Goal: Information Seeking & Learning: Learn about a topic

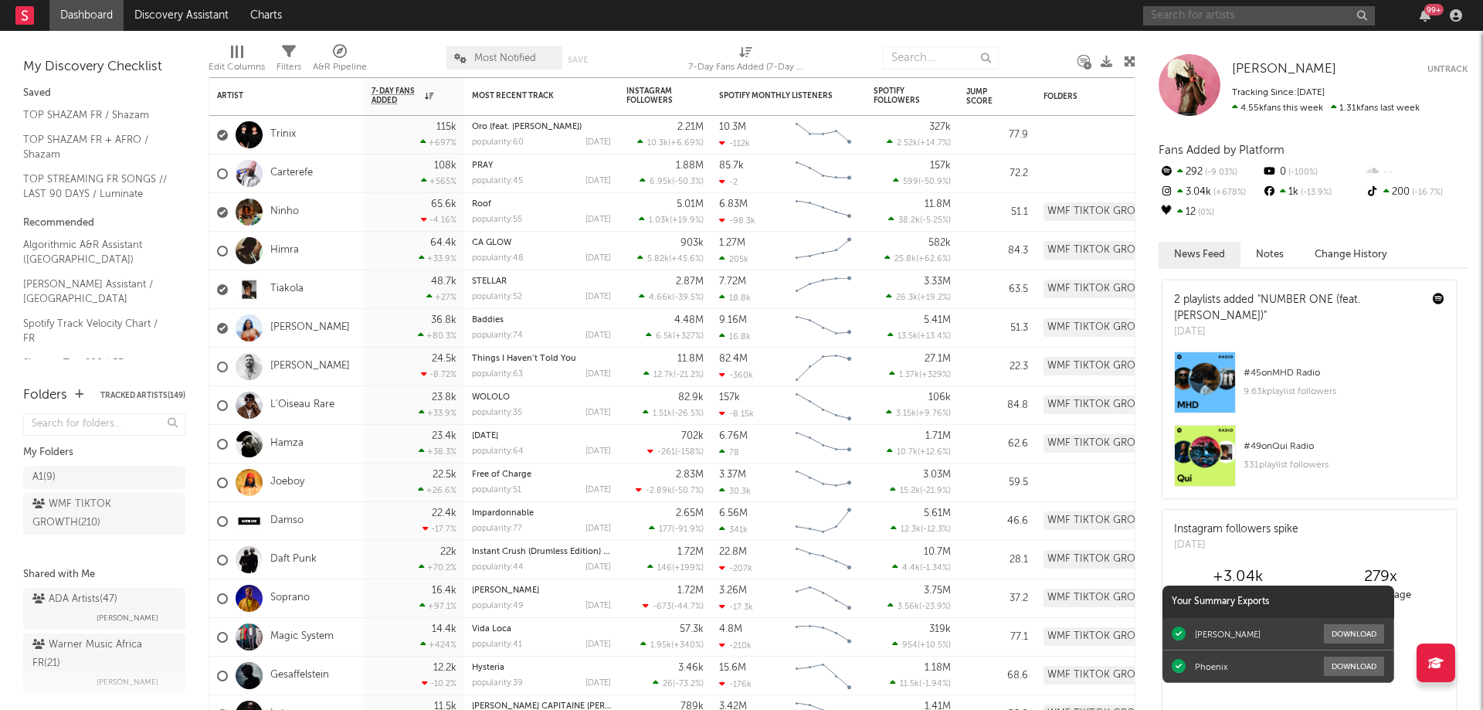
click at [1184, 14] on input "text" at bounding box center [1259, 15] width 232 height 19
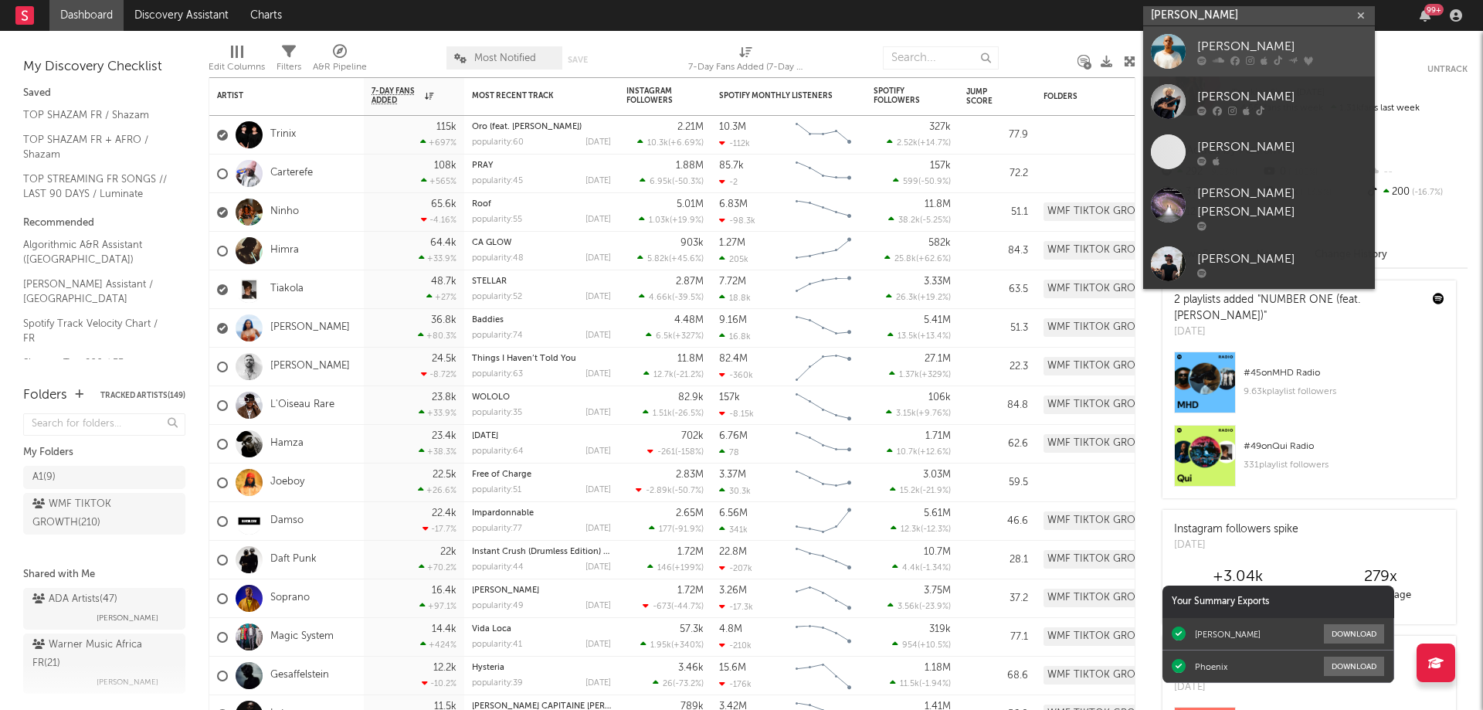
type input "[PERSON_NAME]"
click at [1269, 49] on div "[PERSON_NAME]" at bounding box center [1283, 46] width 170 height 19
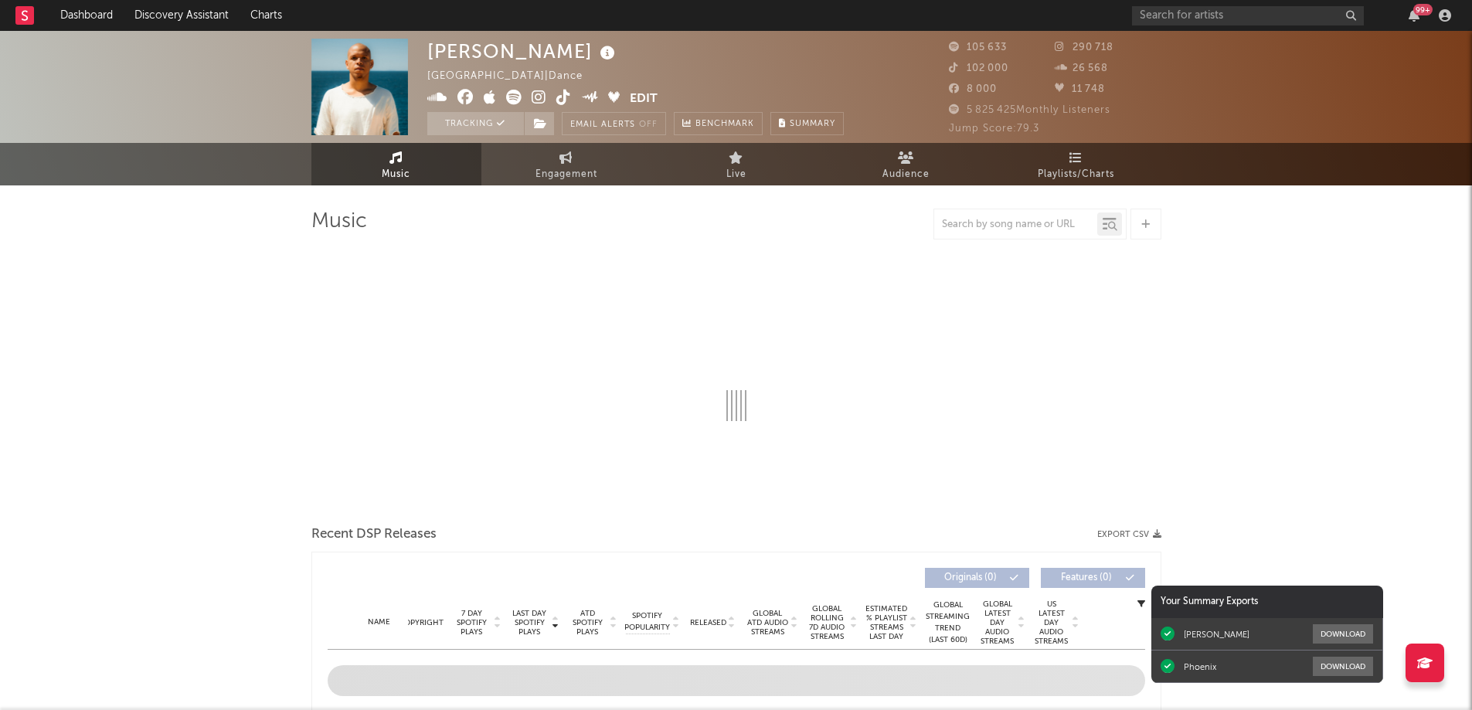
select select "6m"
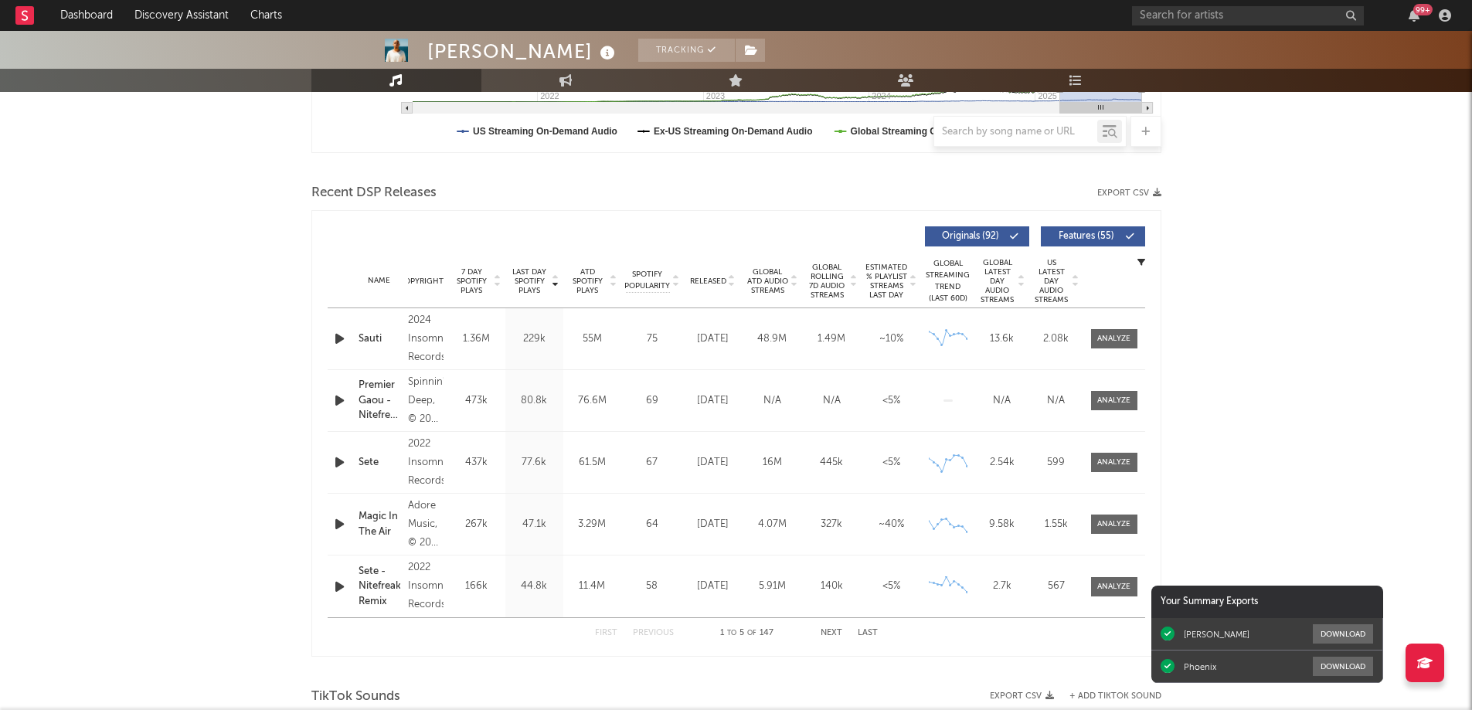
scroll to position [541, 0]
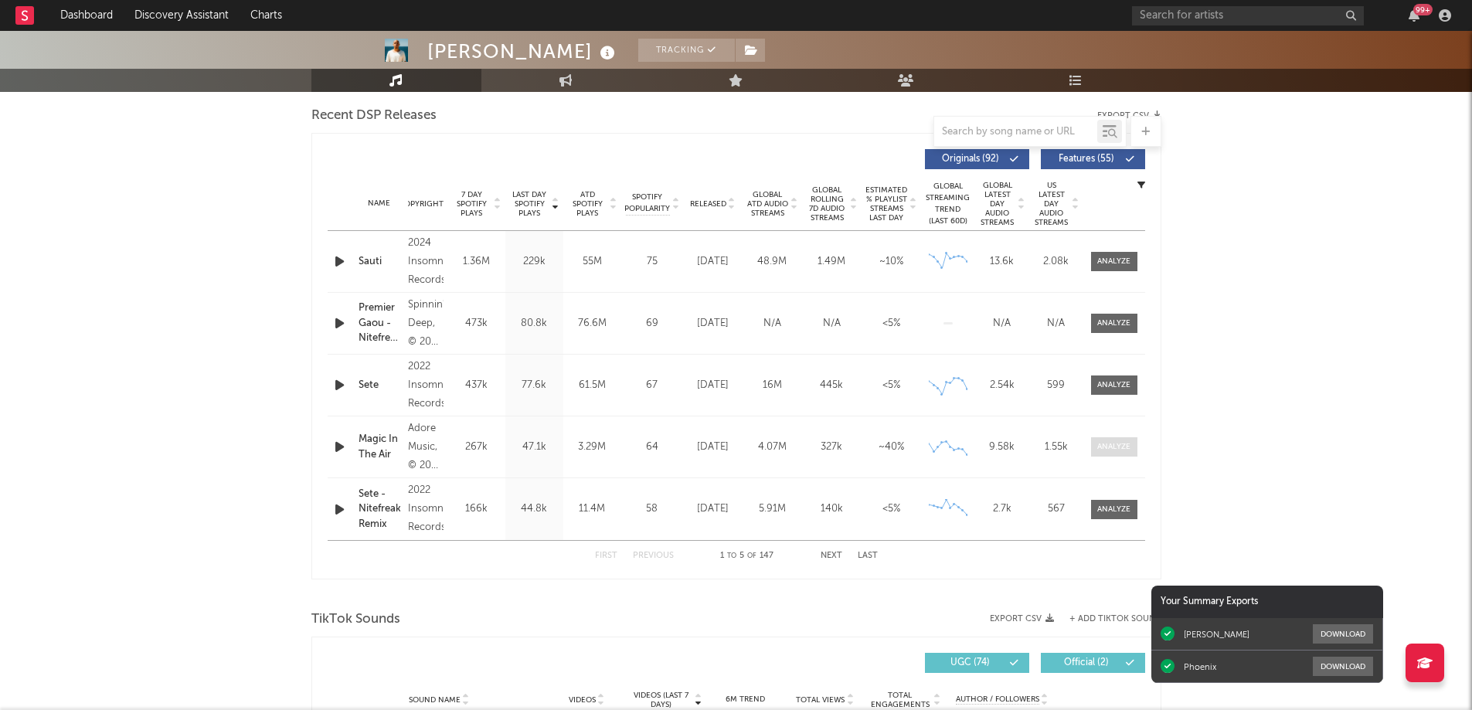
click at [1104, 454] on span at bounding box center [1114, 446] width 46 height 19
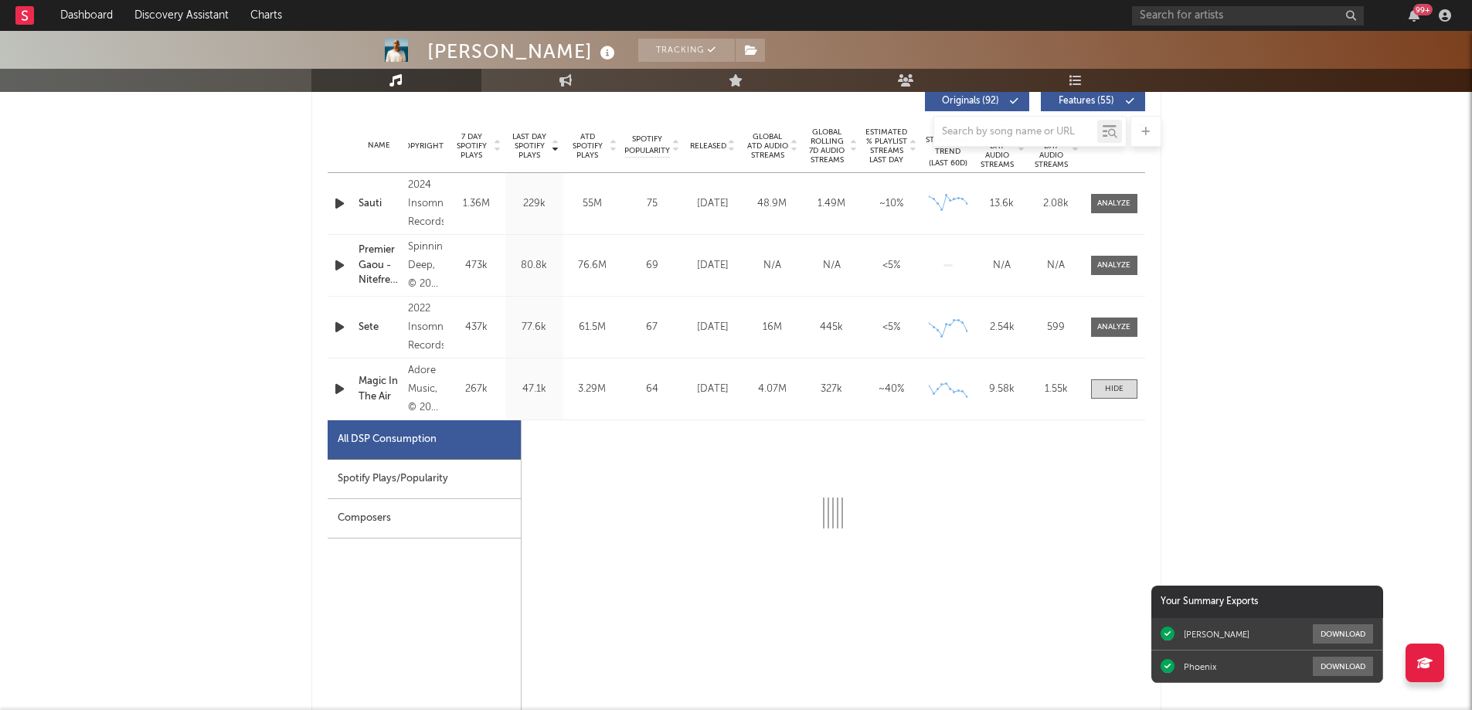
select select "1w"
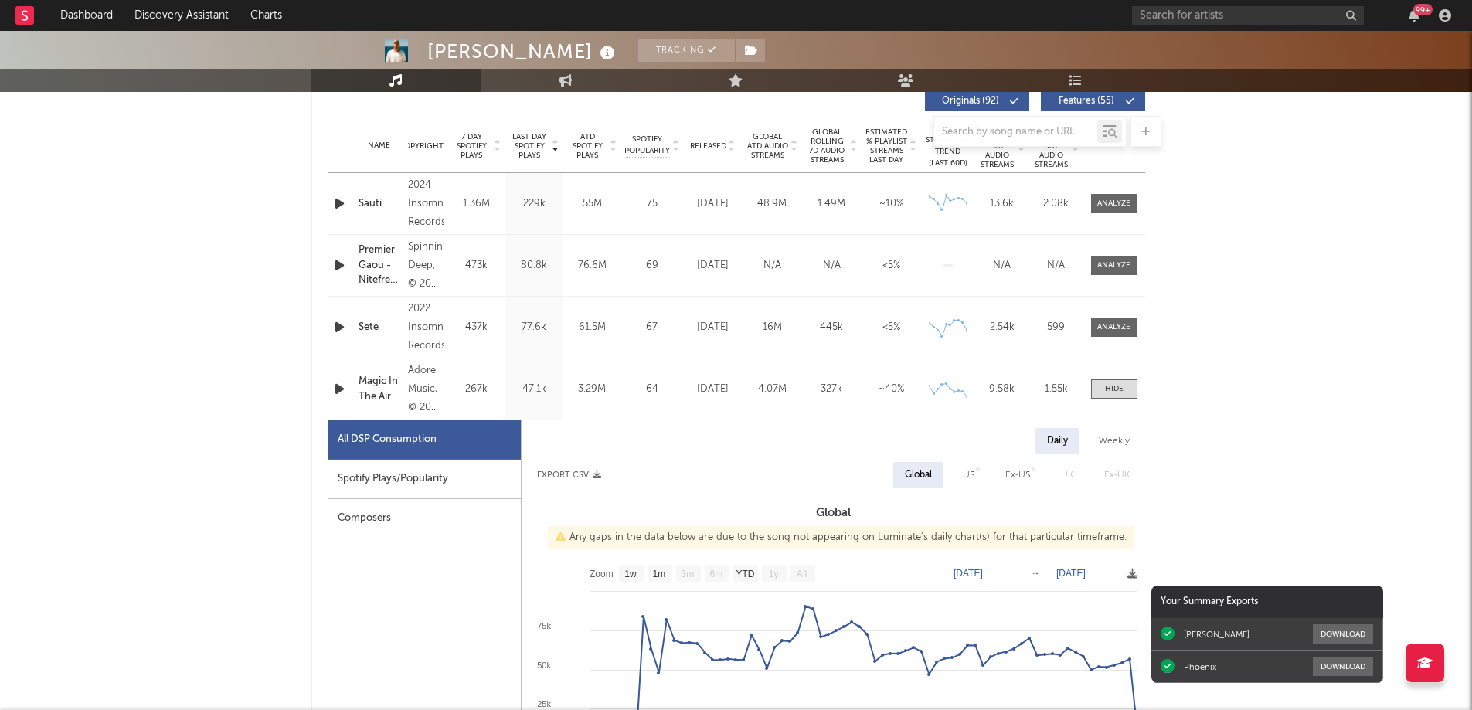
scroll to position [695, 0]
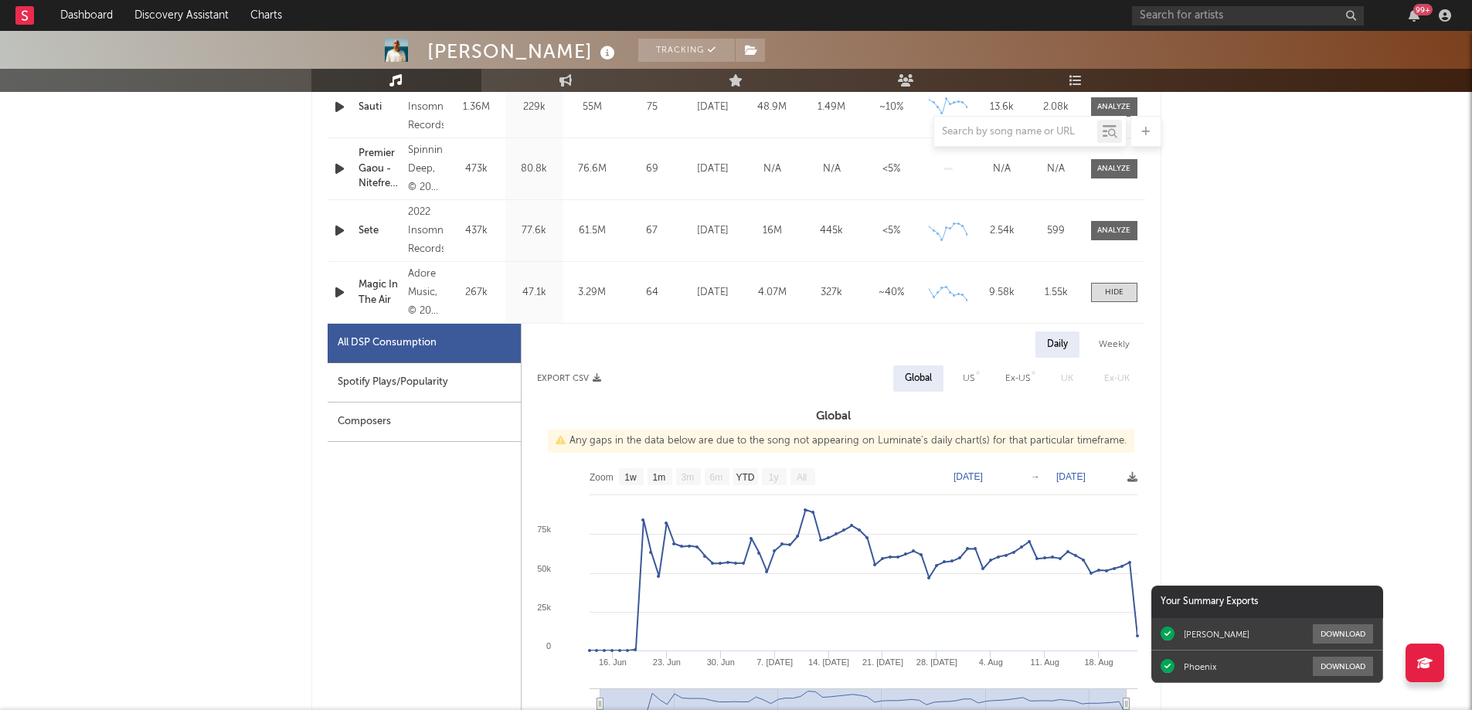
click at [426, 383] on div "Spotify Plays/Popularity" at bounding box center [424, 382] width 193 height 39
select select "1w"
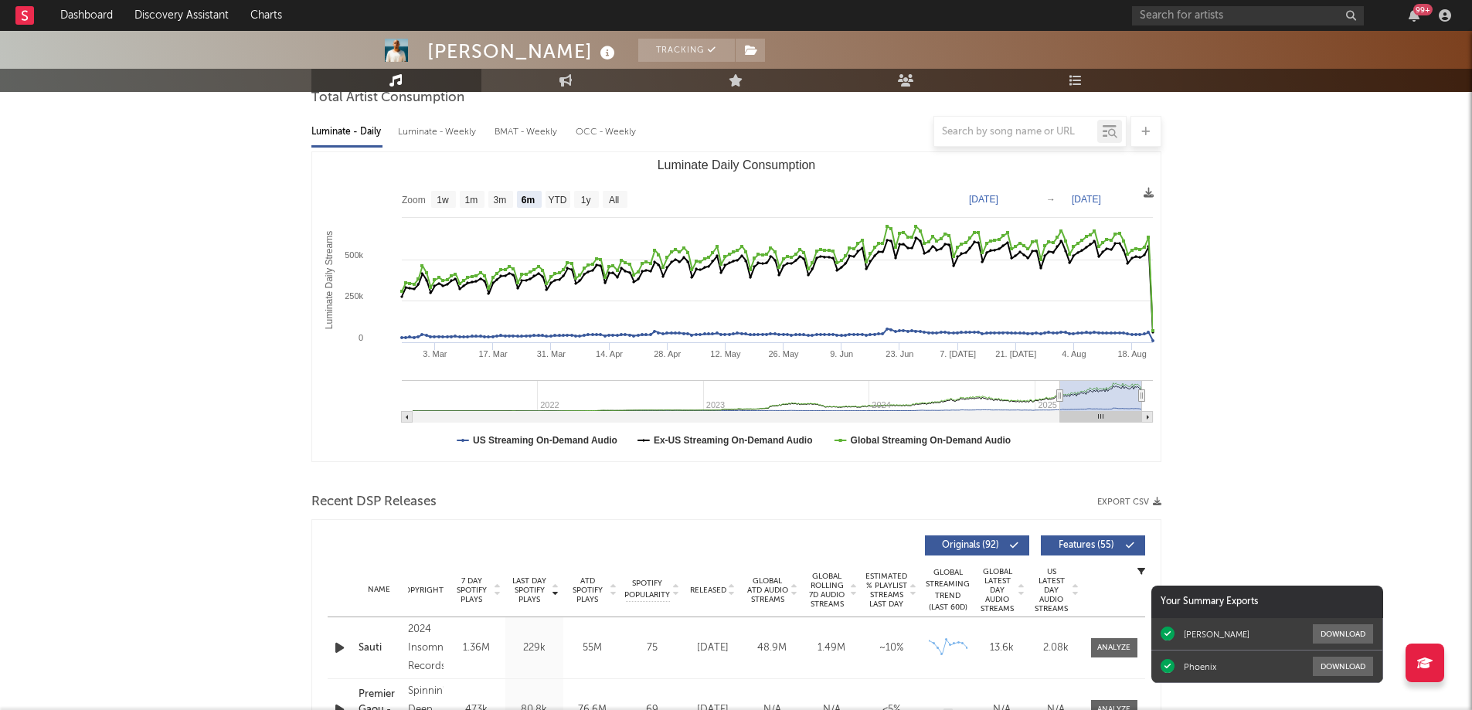
scroll to position [0, 0]
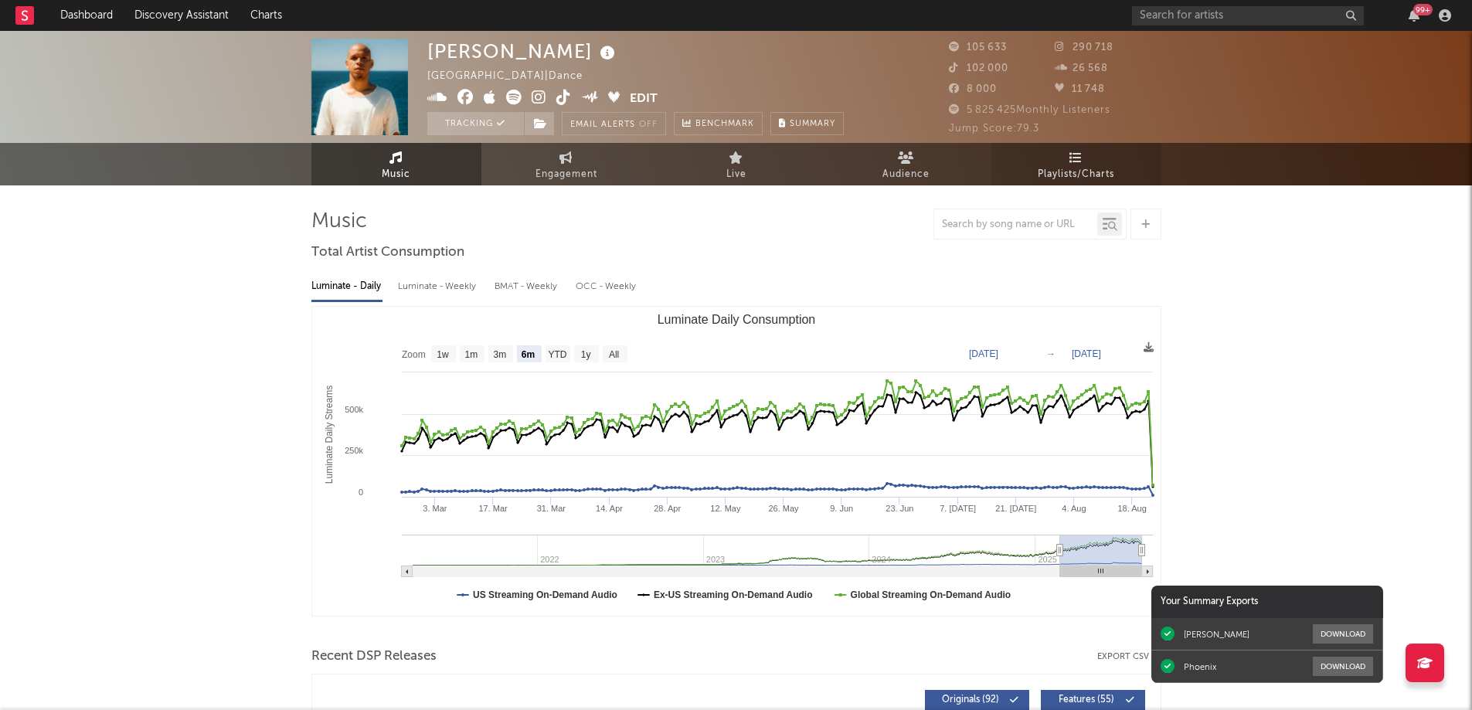
click at [1059, 175] on span "Playlists/Charts" at bounding box center [1076, 174] width 76 height 19
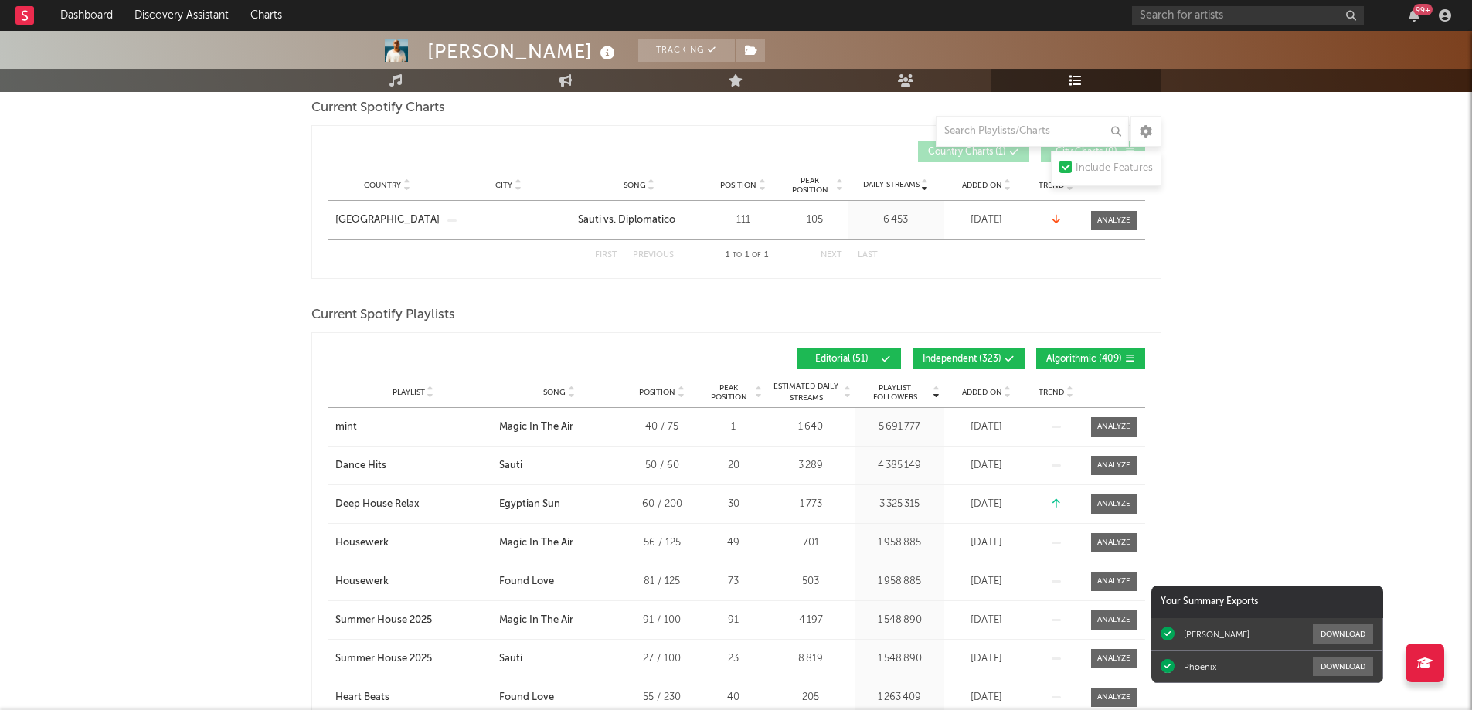
scroll to position [232, 0]
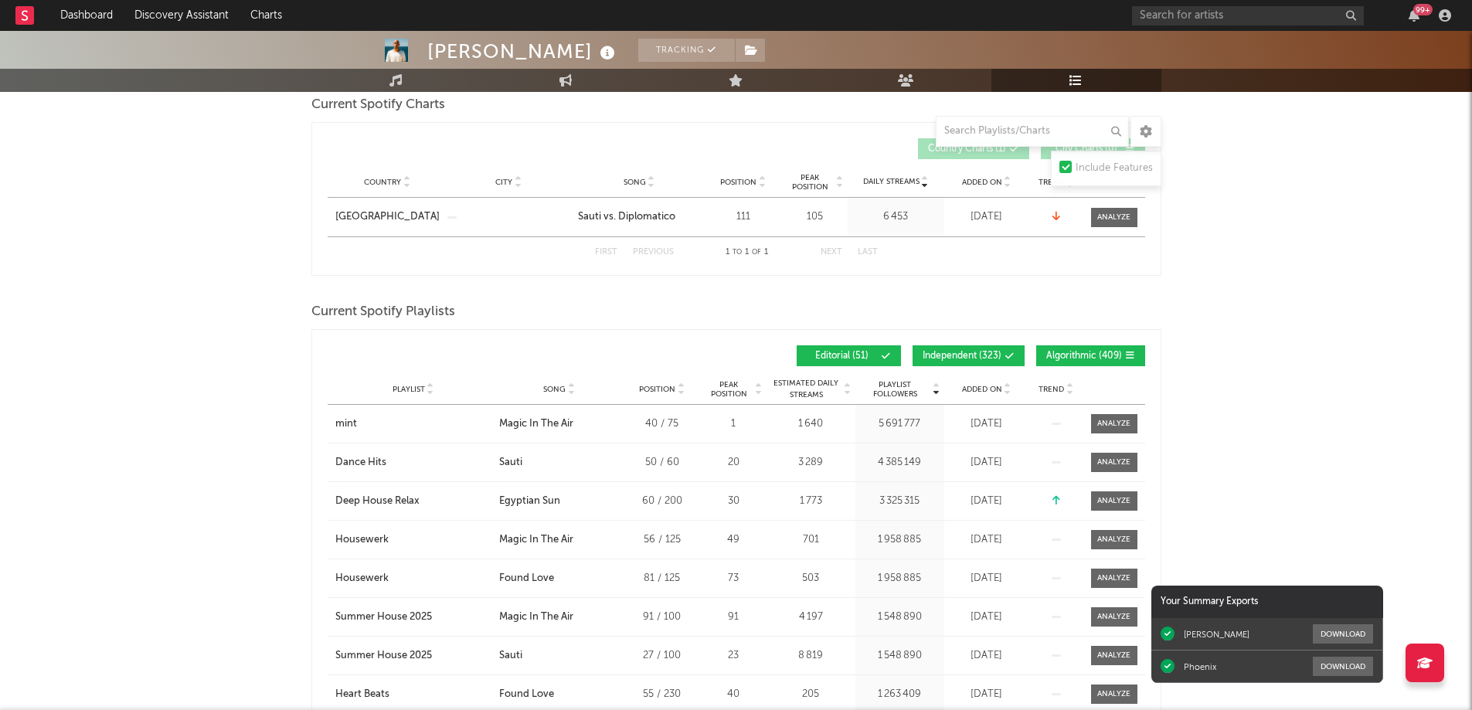
click at [975, 387] on span "Added On" at bounding box center [982, 389] width 40 height 9
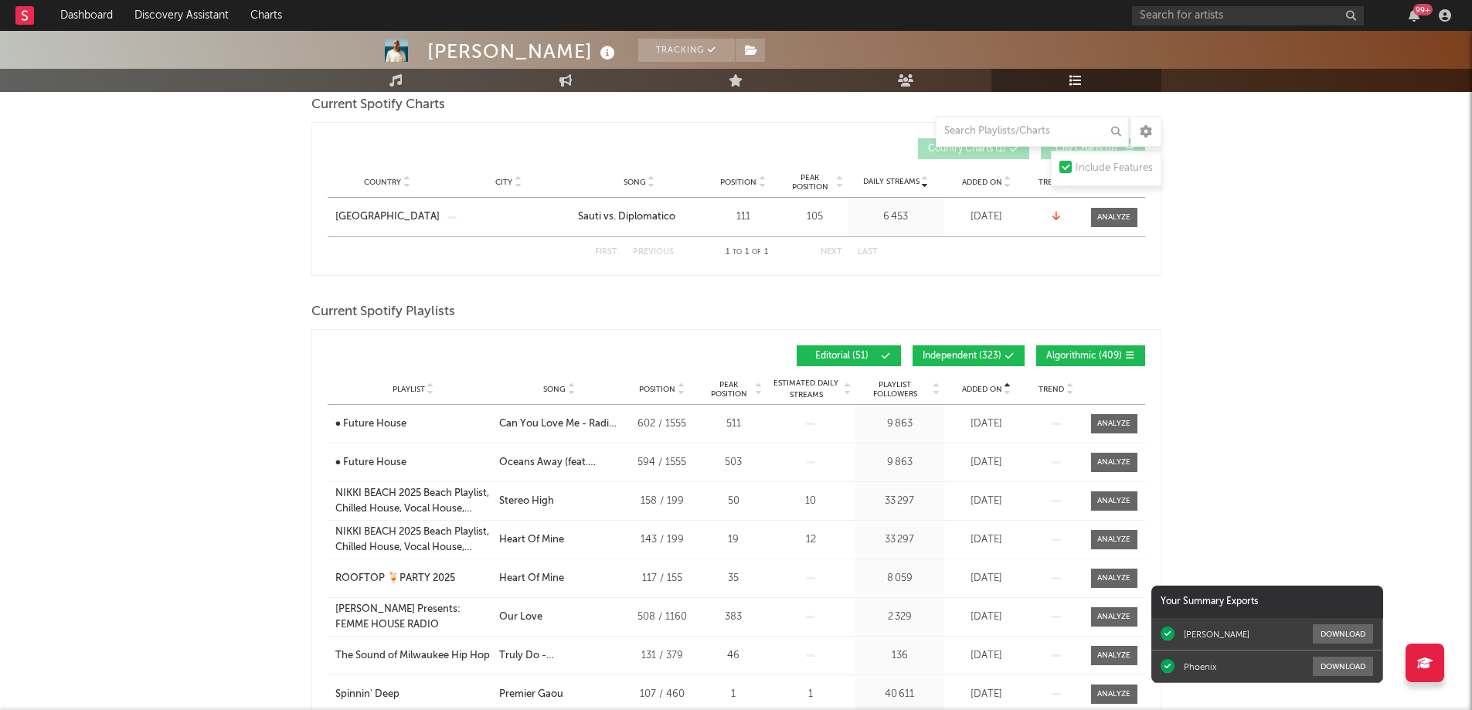
click at [975, 387] on span "Added On" at bounding box center [982, 389] width 40 height 9
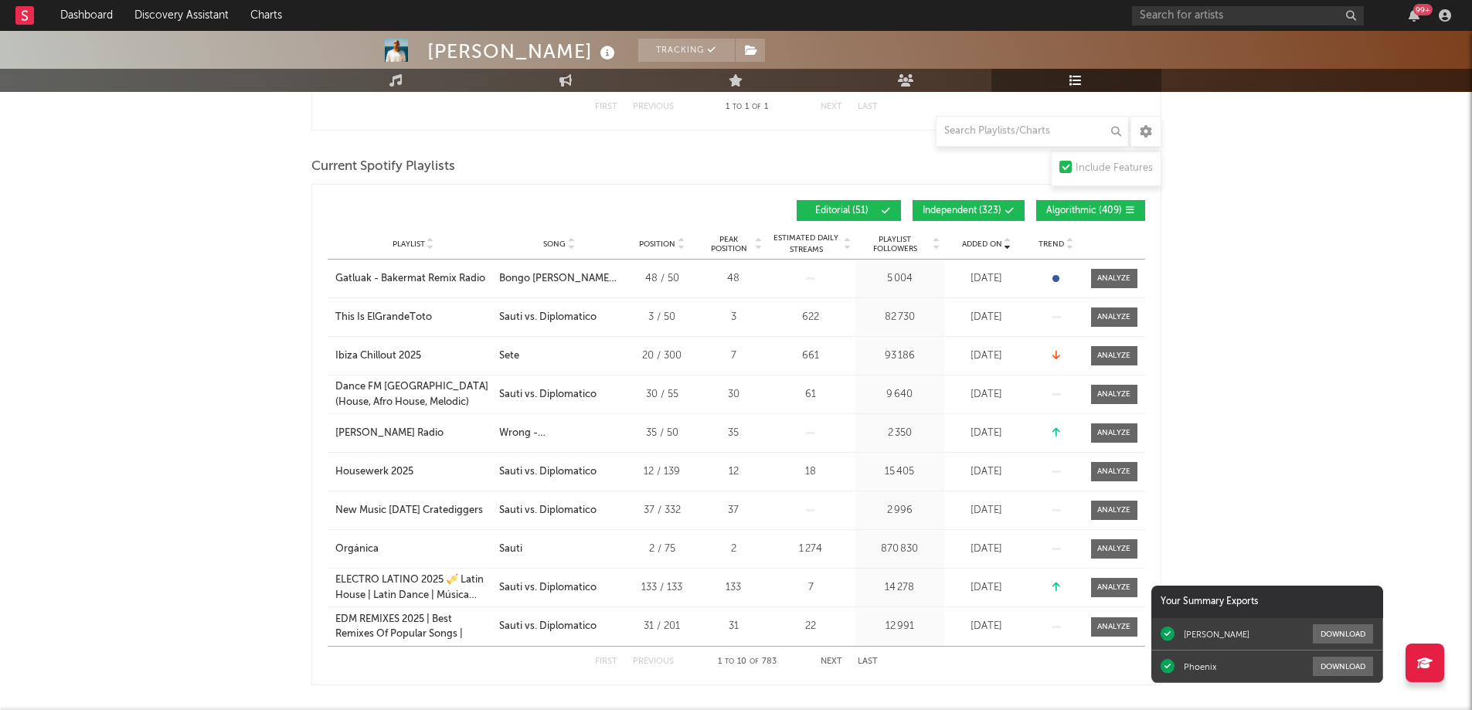
scroll to position [464, 0]
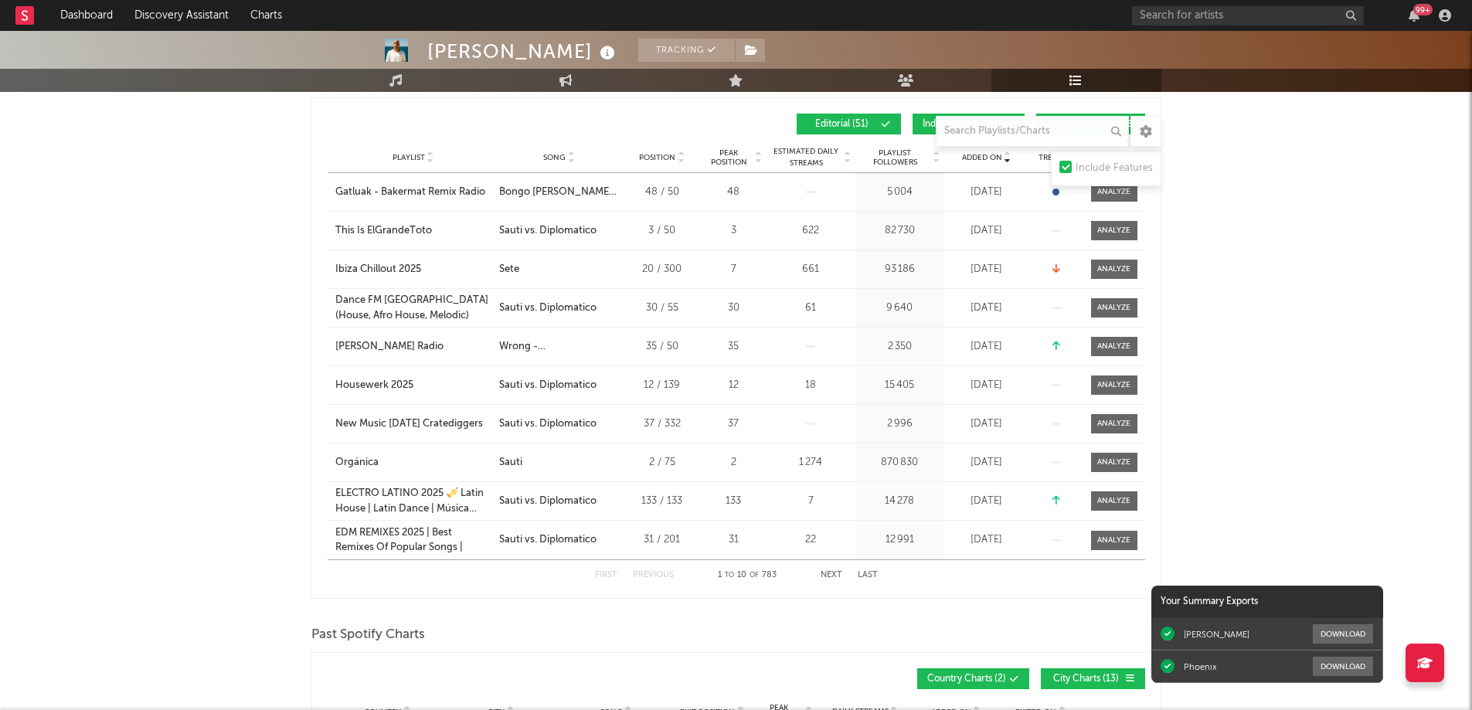
click at [898, 151] on span "Playlist Followers" at bounding box center [895, 157] width 72 height 19
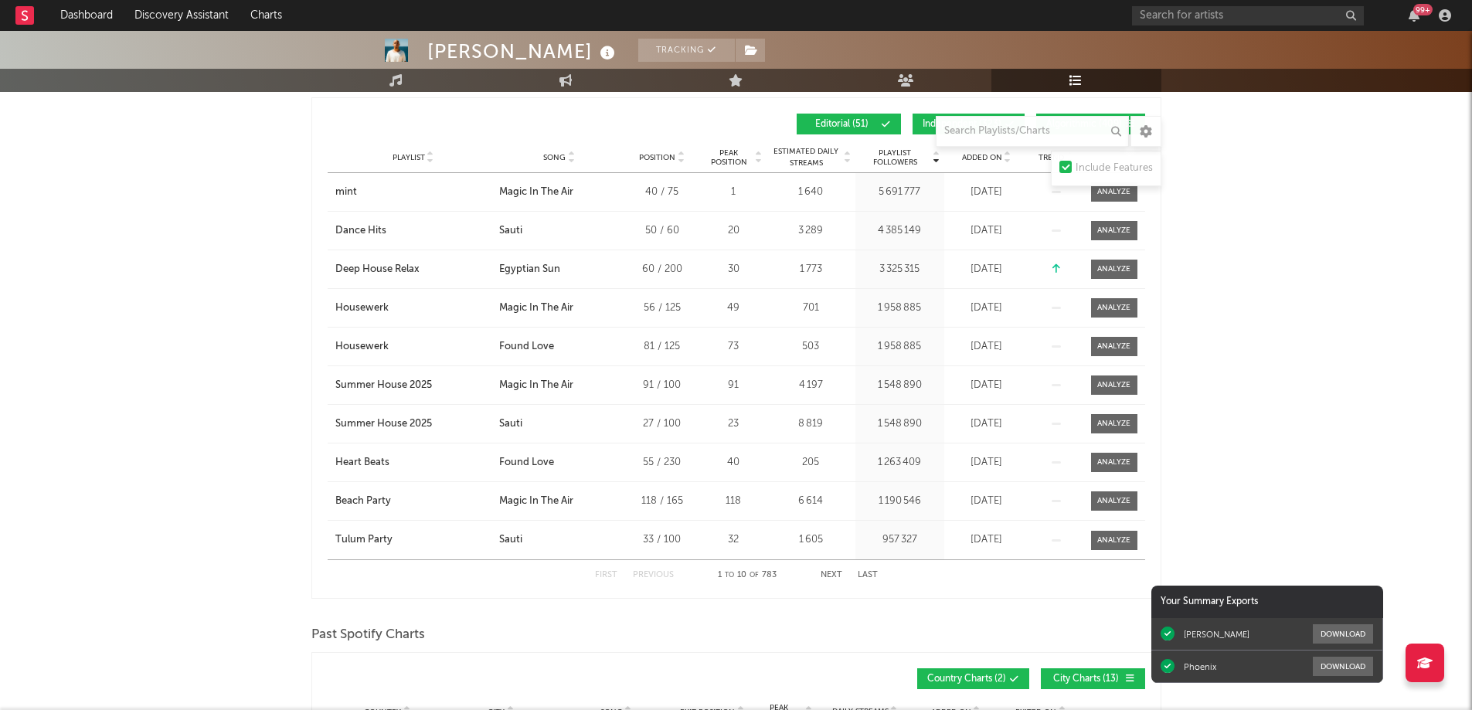
click at [829, 575] on button "Next" at bounding box center [832, 575] width 22 height 8
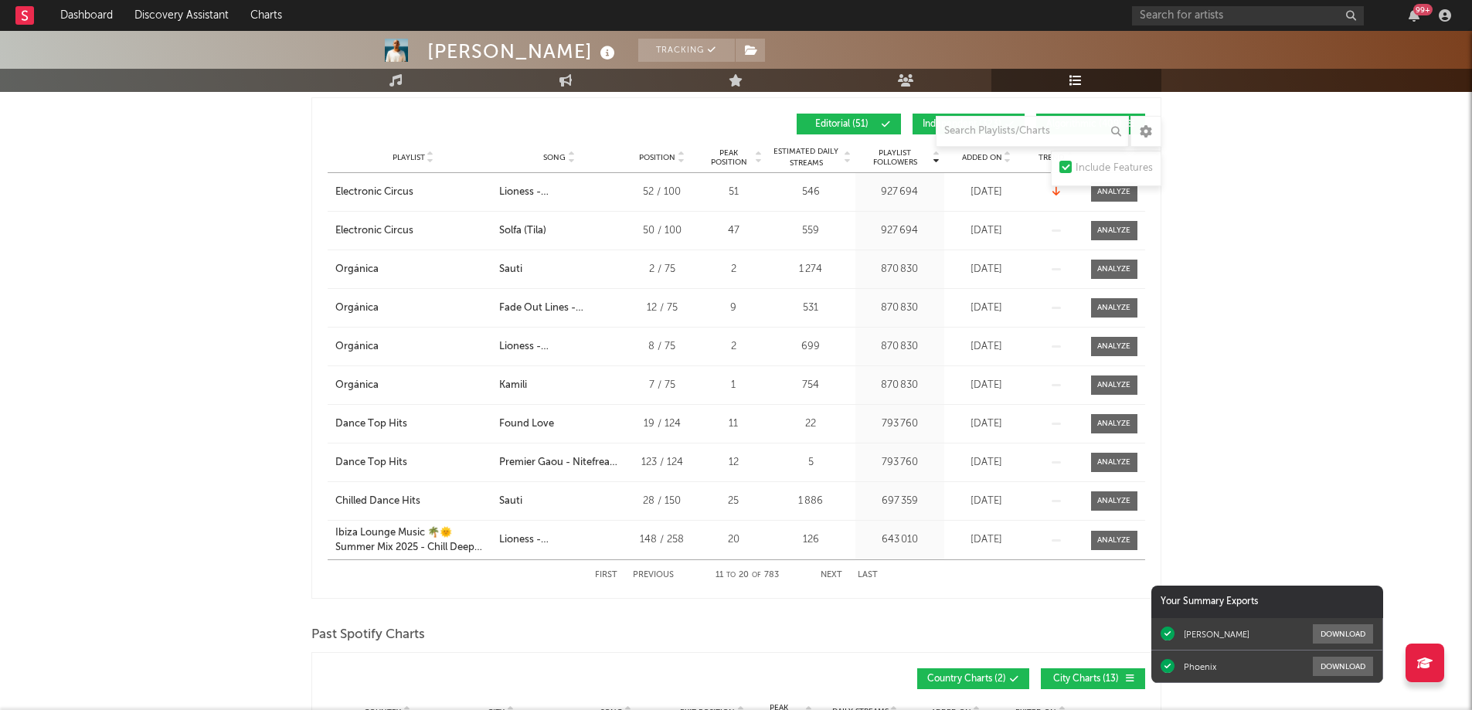
scroll to position [0, 0]
